Goal: Task Accomplishment & Management: Use online tool/utility

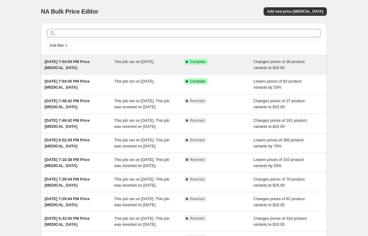
click at [108, 68] on div "[DATE] 7:04:05 PM Price [MEDICAL_DATA]" at bounding box center [80, 65] width 70 height 12
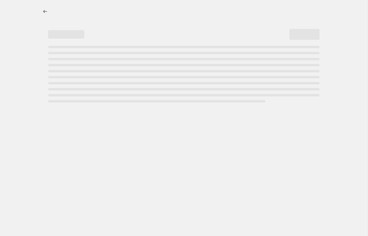
select select "no_change"
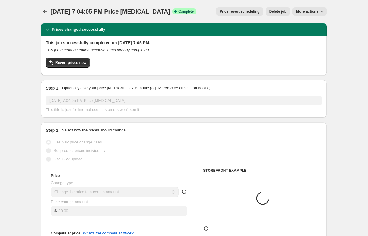
select select "collection"
